Goal: Task Accomplishment & Management: Complete application form

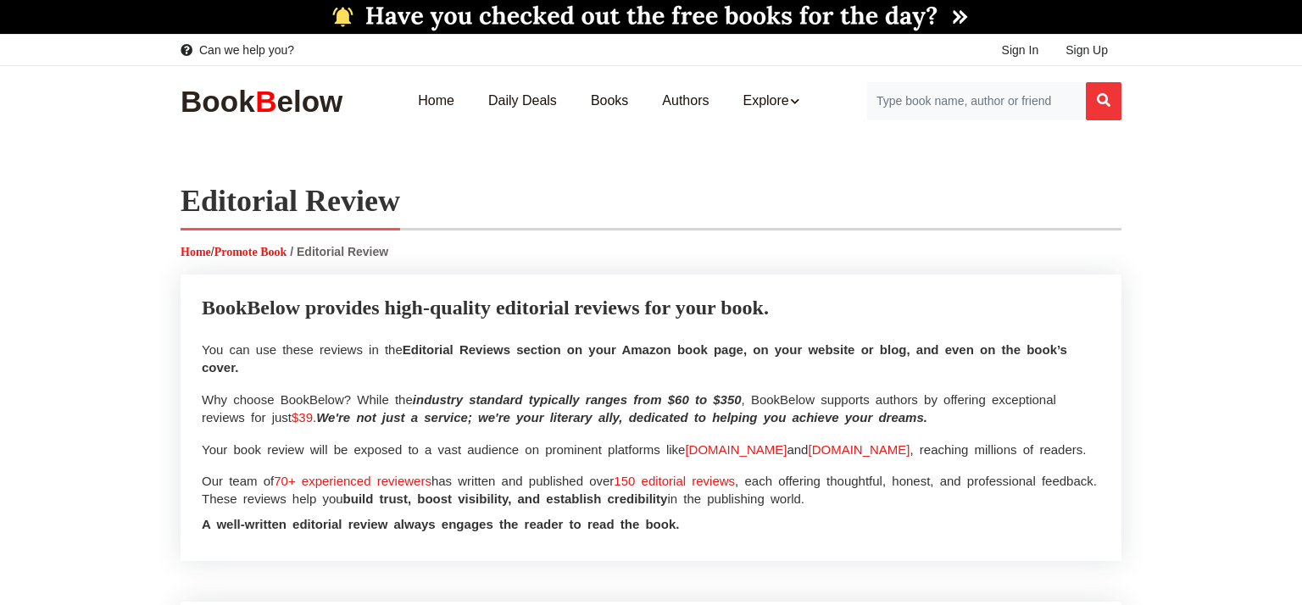
select select
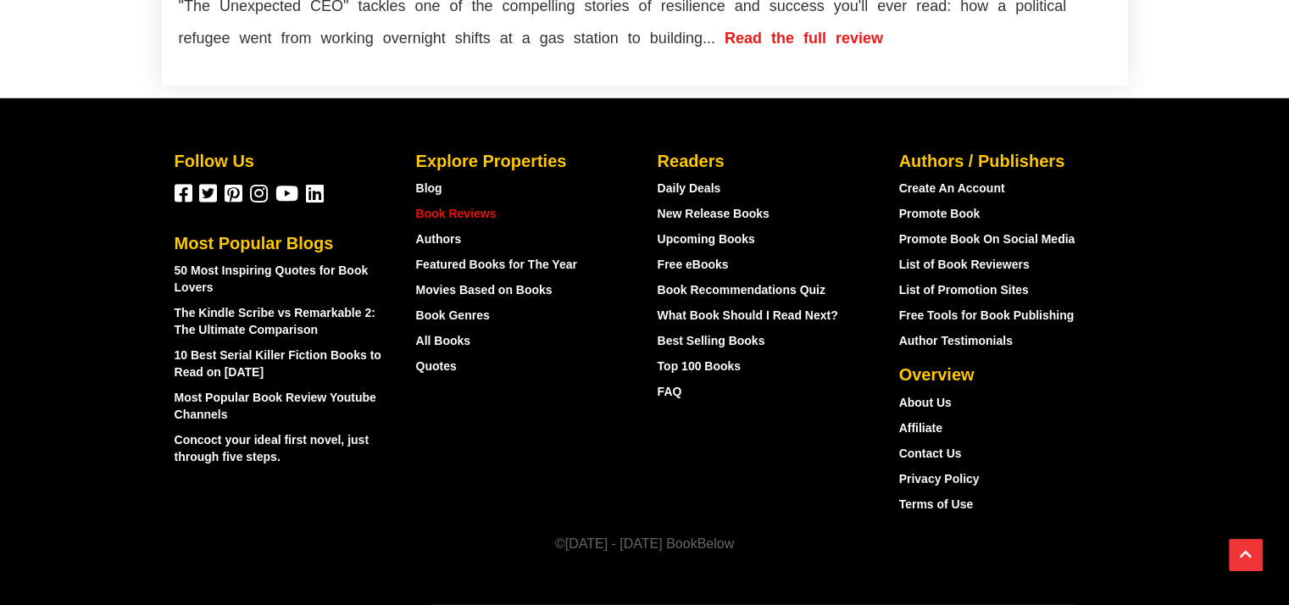
scroll to position [5355, 0]
click at [957, 259] on link "List of Book Reviewers" at bounding box center [964, 265] width 131 height 14
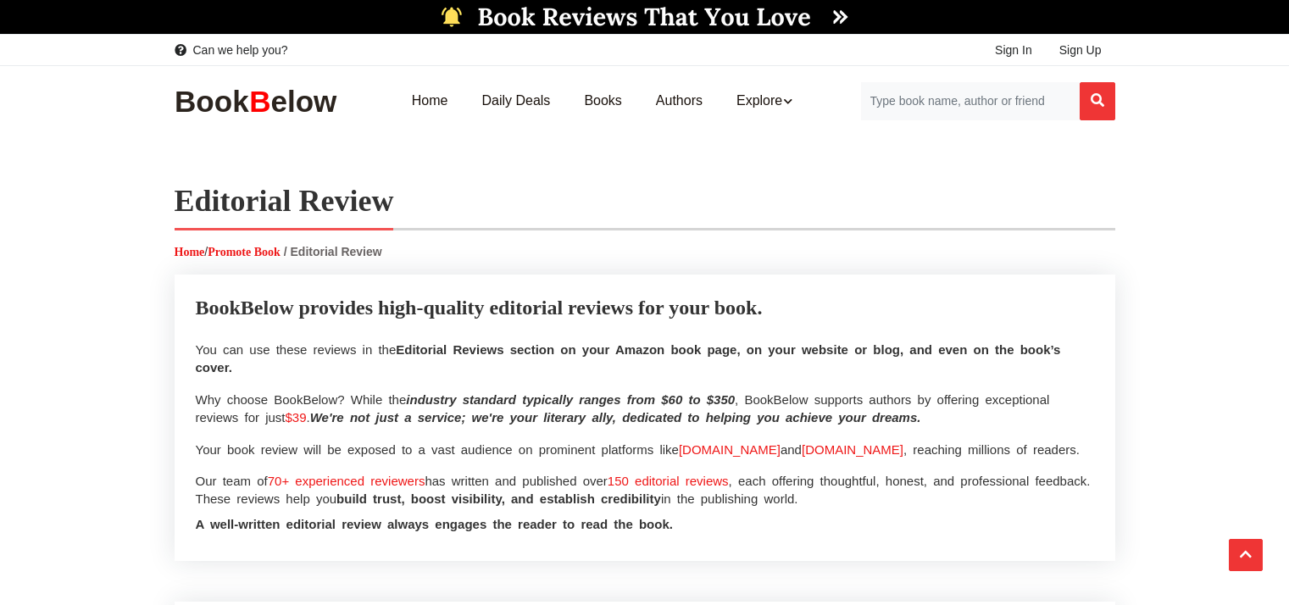
select select
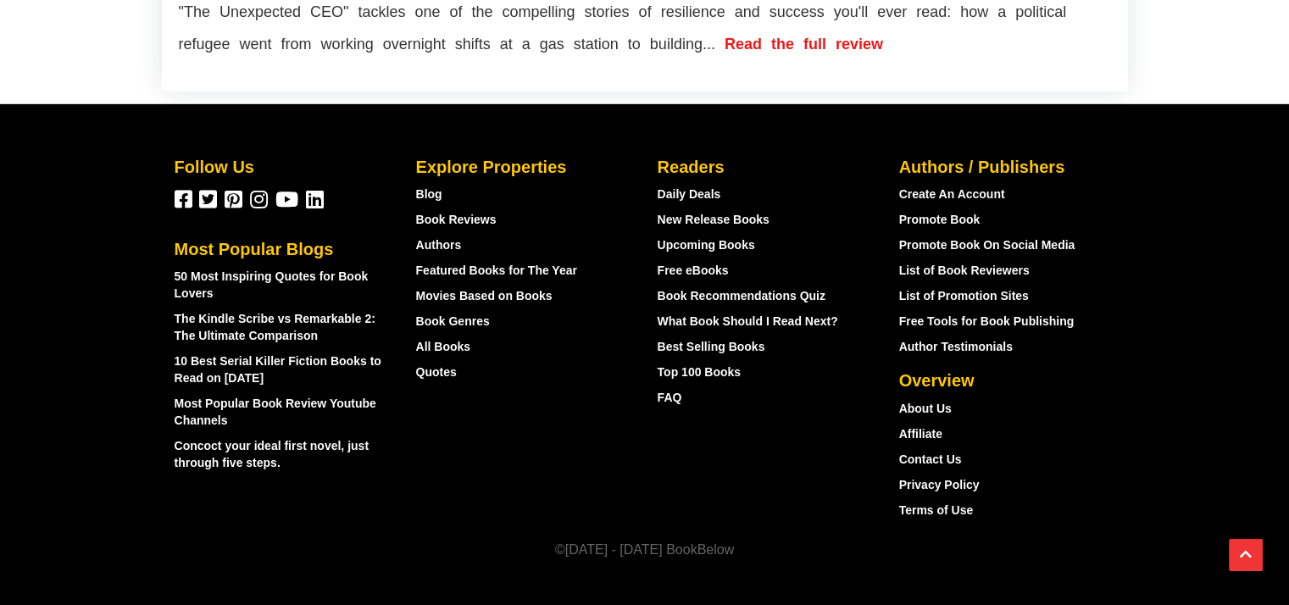
scroll to position [5340, 0]
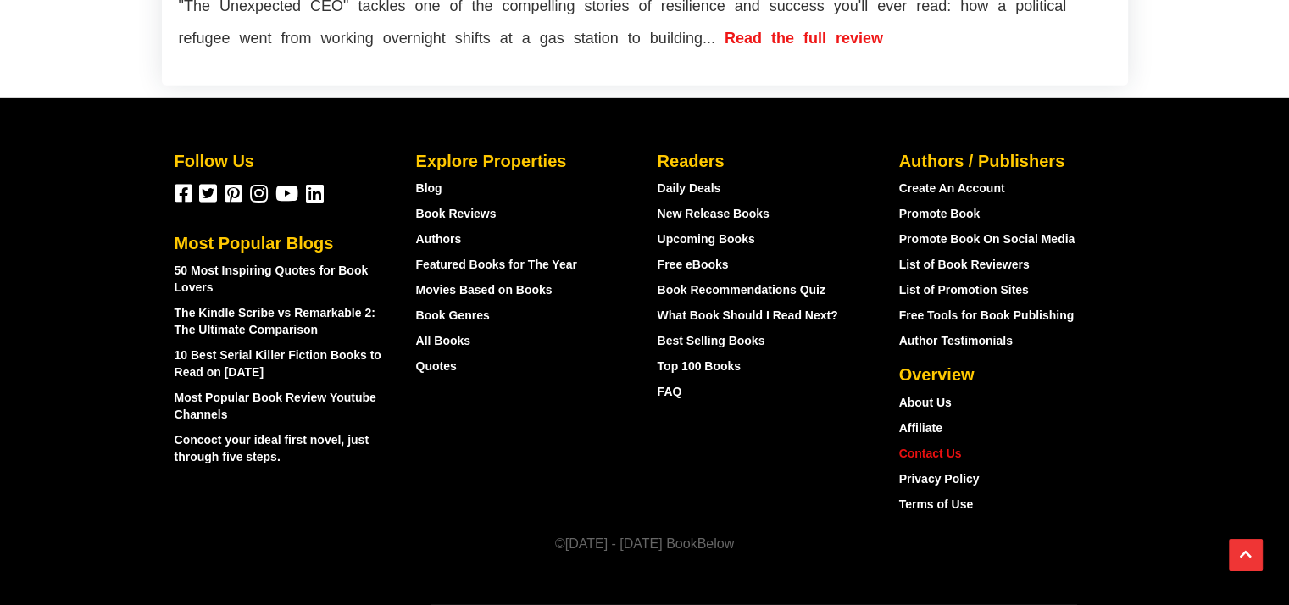
click at [922, 460] on link "Contact Us" at bounding box center [930, 454] width 63 height 14
